Goal: Task Accomplishment & Management: Use online tool/utility

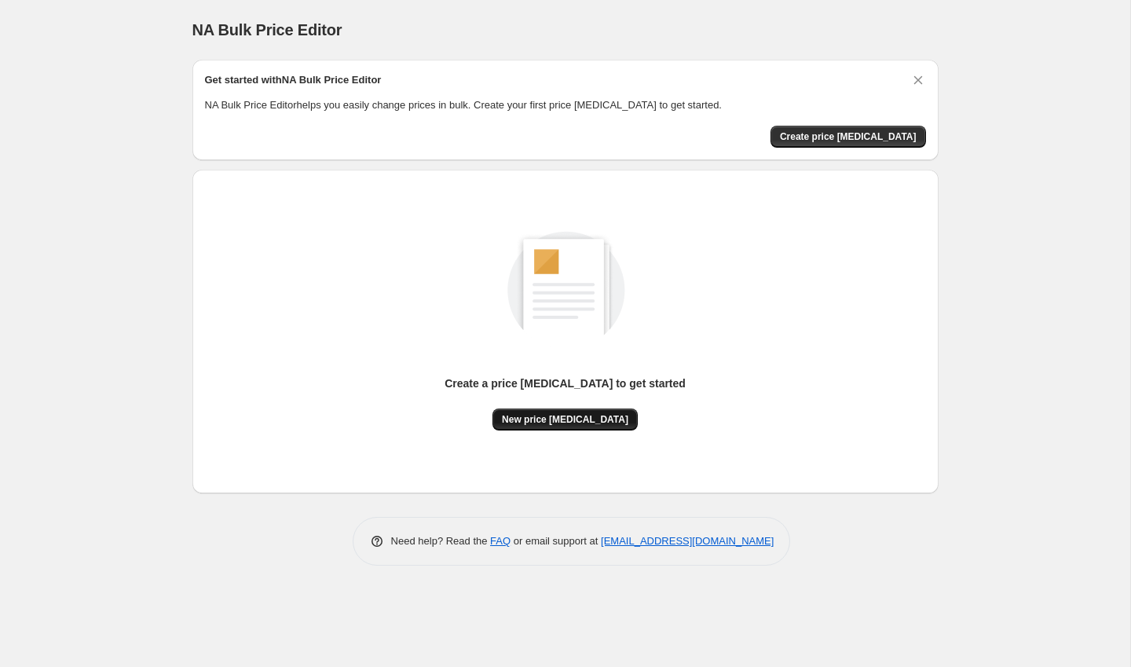
click at [576, 423] on span "New price [MEDICAL_DATA]" at bounding box center [565, 419] width 126 height 13
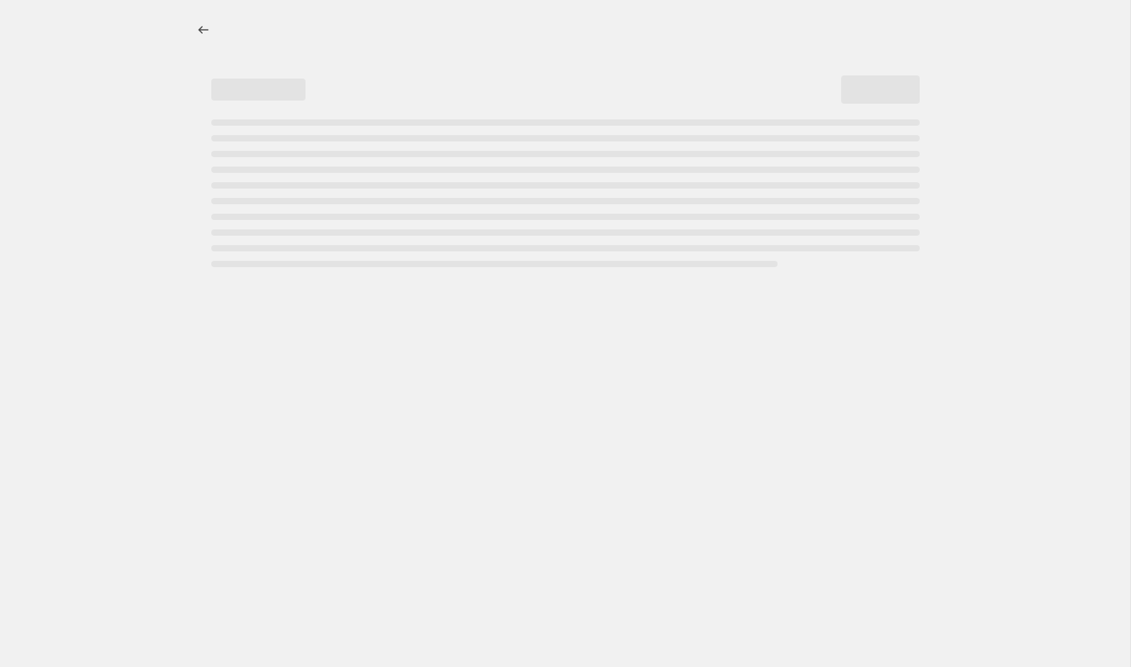
select select "percentage"
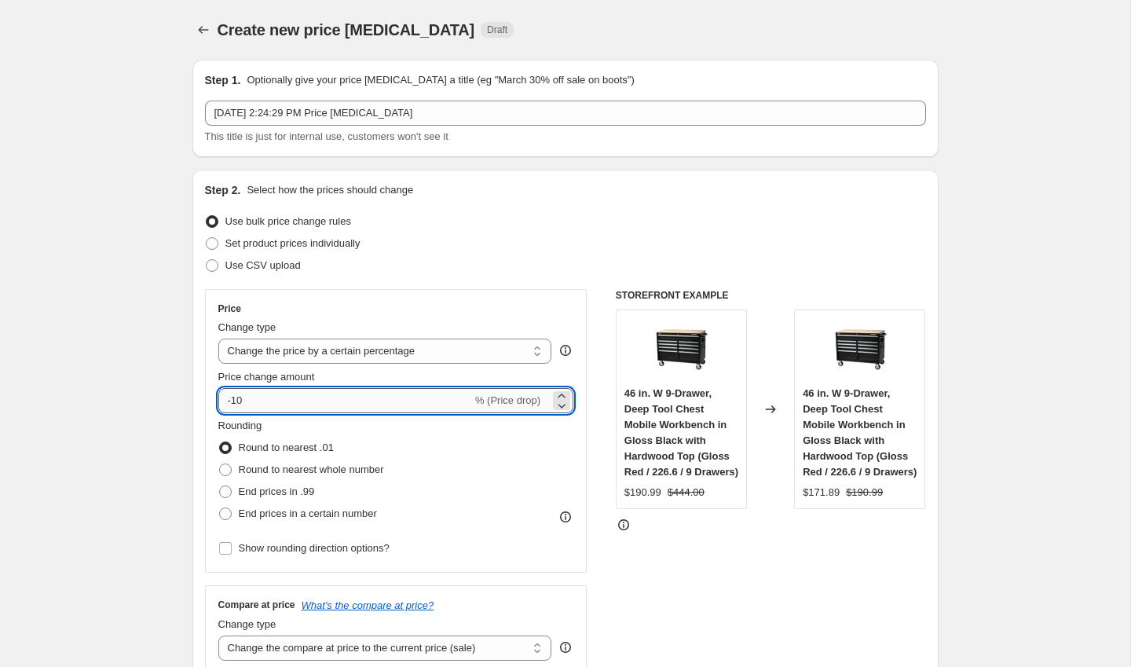
click at [320, 396] on input "-10" at bounding box center [345, 400] width 254 height 25
type input "-1"
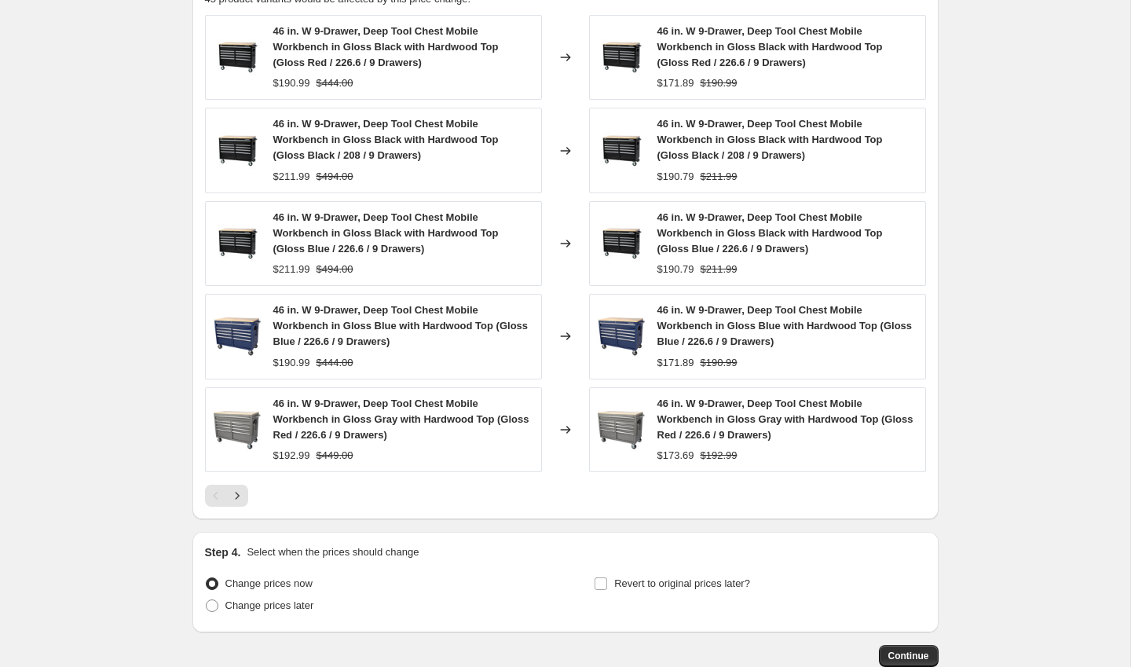
scroll to position [1007, 0]
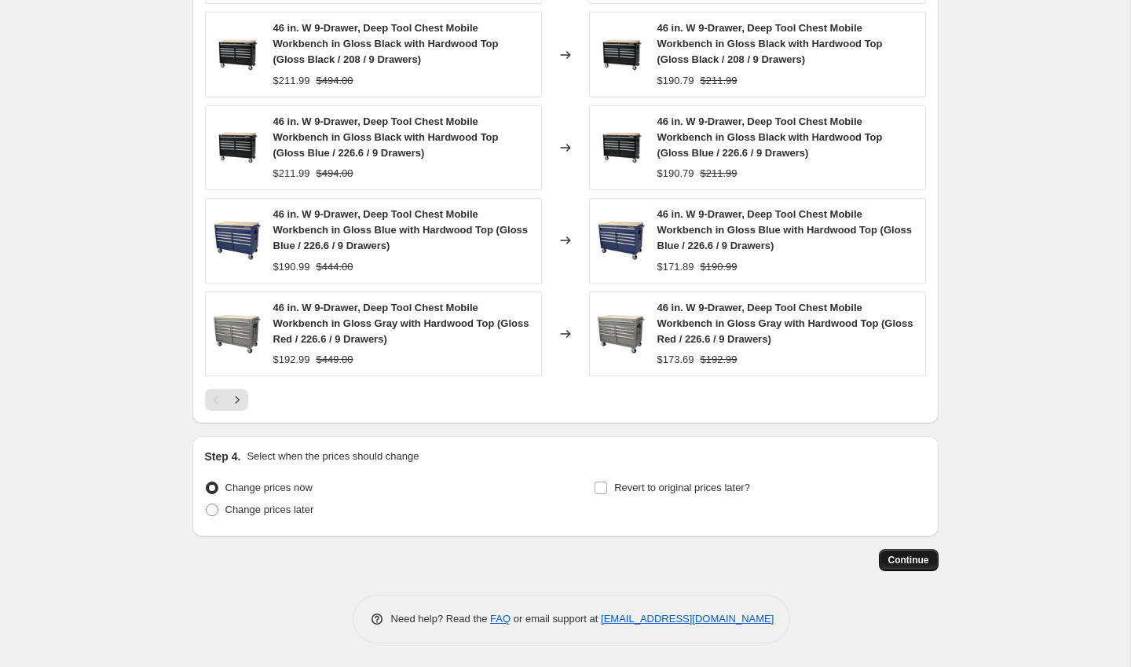
type input "-30"
click at [905, 567] on button "Continue" at bounding box center [909, 560] width 60 height 22
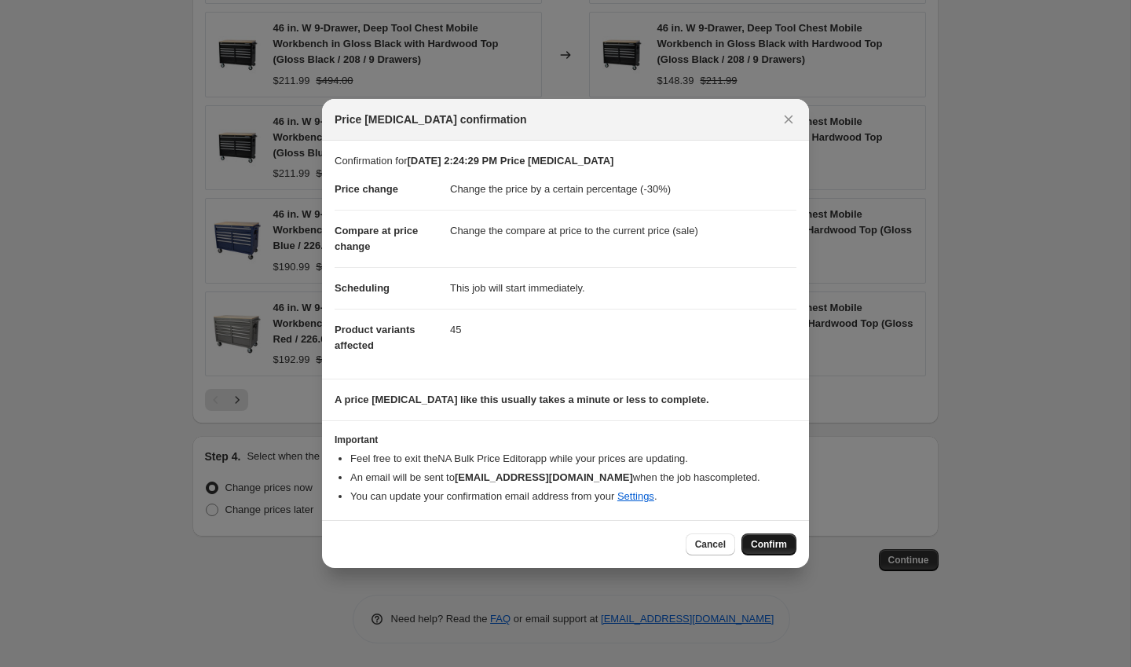
click at [755, 548] on span "Confirm" at bounding box center [769, 544] width 36 height 13
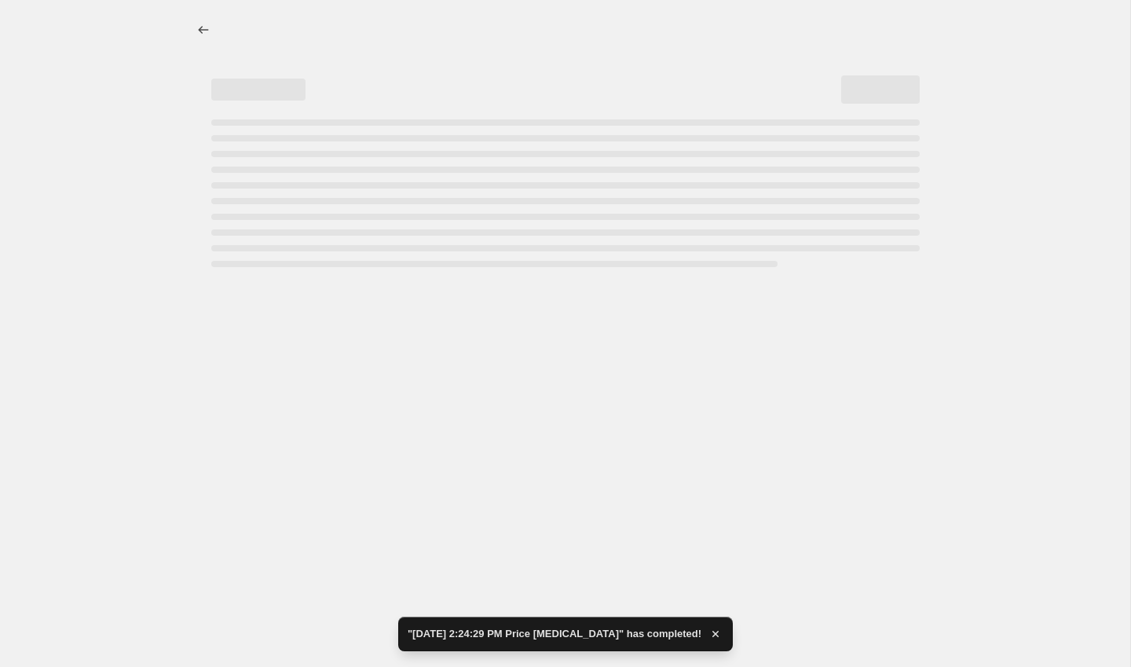
select select "percentage"
